Goal: Complete application form: Complete application form

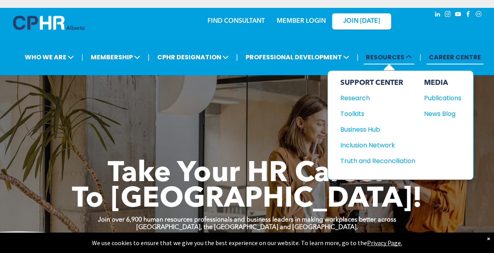
click at [390, 53] on span "RESOURCES" at bounding box center [388, 57] width 51 height 15
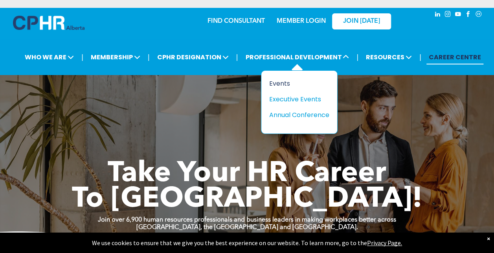
click at [272, 82] on div "Events" at bounding box center [296, 84] width 54 height 10
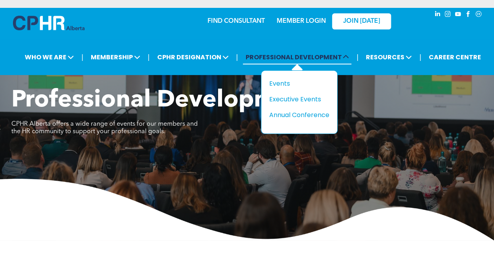
click at [268, 55] on span "PROFESSIONAL DEVELOPMENT" at bounding box center [297, 57] width 108 height 15
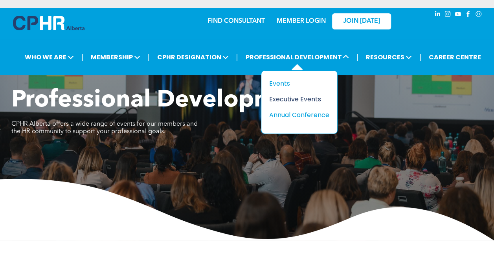
click at [278, 97] on div "Executive Events" at bounding box center [296, 99] width 54 height 10
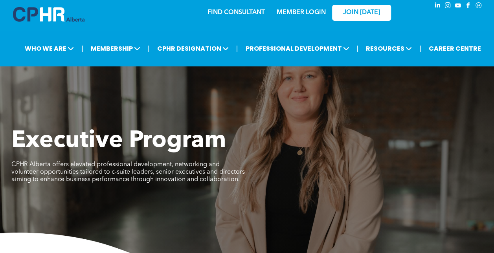
scroll to position [2, 0]
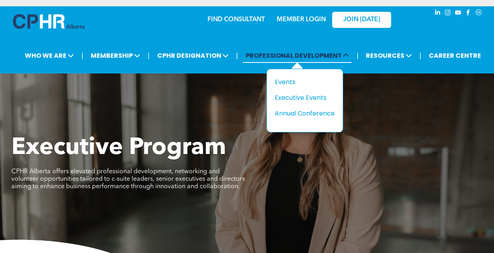
click at [295, 57] on span "PROFESSIONAL DEVELOPMENT" at bounding box center [297, 55] width 108 height 15
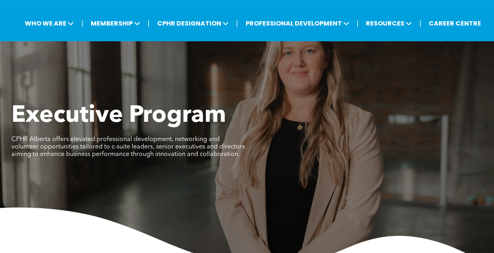
scroll to position [0, 0]
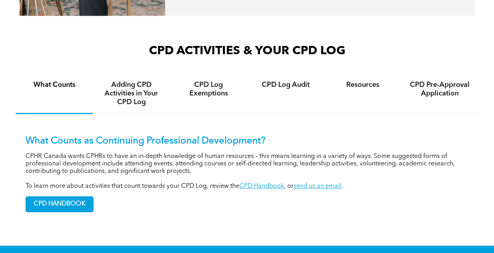
scroll to position [477, 0]
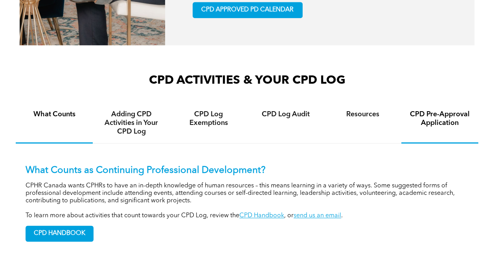
click at [430, 121] on h4 "CPD Pre-Approval Application" at bounding box center [439, 118] width 63 height 17
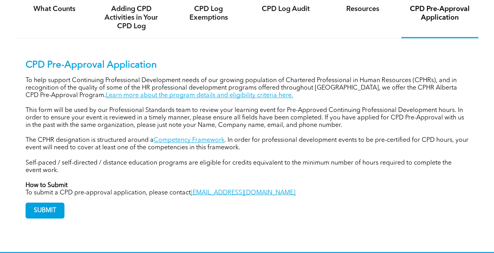
scroll to position [595, 0]
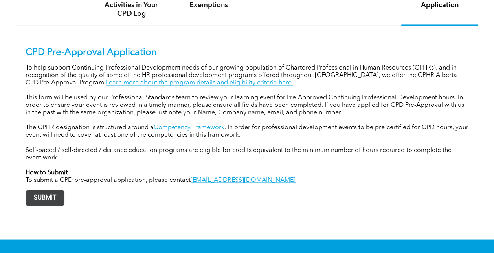
click at [49, 201] on span "SUBMIT" at bounding box center [45, 197] width 38 height 15
